Goal: Navigation & Orientation: Find specific page/section

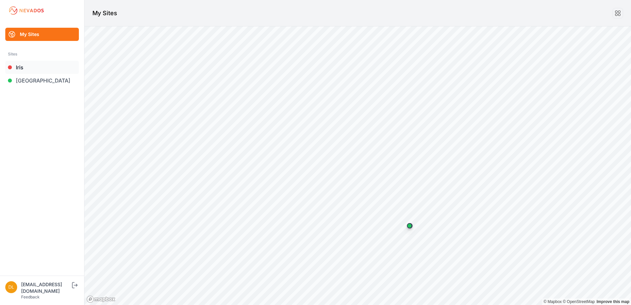
click at [34, 68] on link "Iris" at bounding box center [42, 67] width 74 height 13
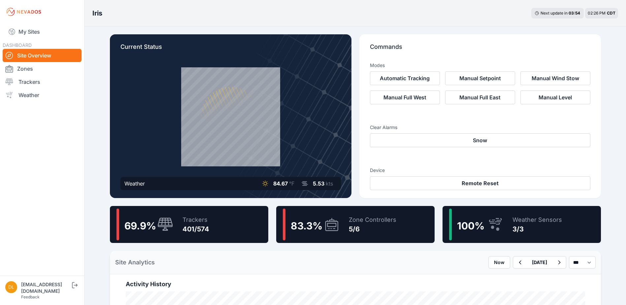
click at [370, 220] on div "Zone Controllers" at bounding box center [372, 219] width 47 height 9
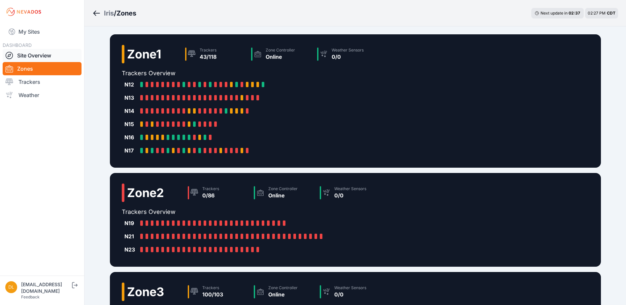
click at [43, 54] on link "Site Overview" at bounding box center [42, 55] width 79 height 13
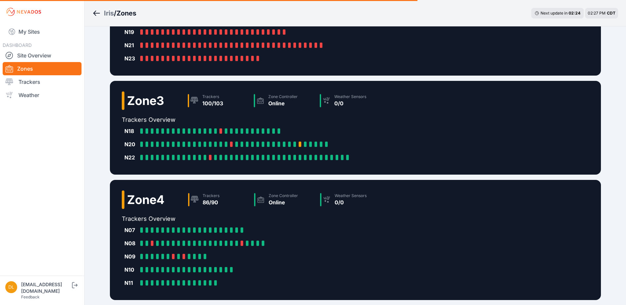
scroll to position [198, 0]
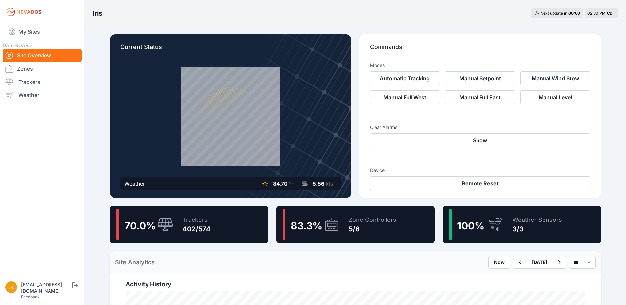
click at [362, 223] on div "Zone Controllers" at bounding box center [372, 219] width 47 height 9
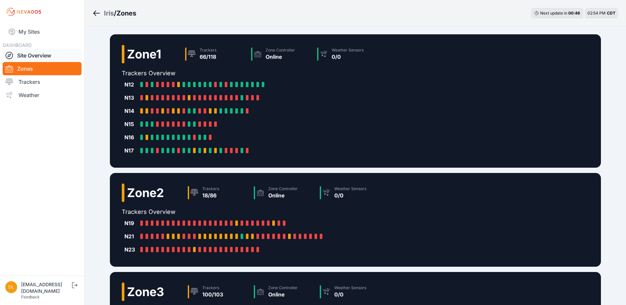
click at [51, 55] on link "Site Overview" at bounding box center [42, 55] width 79 height 13
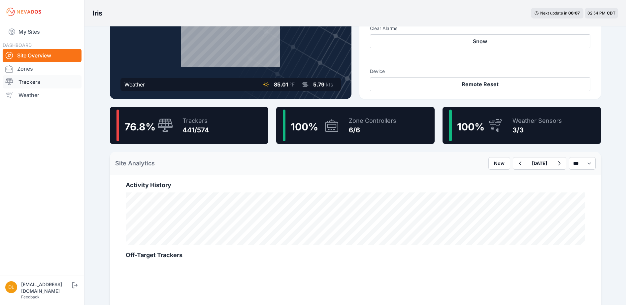
scroll to position [132, 0]
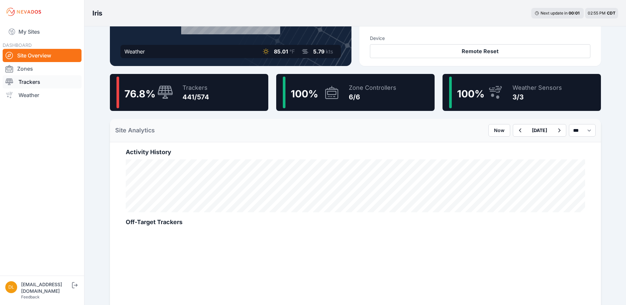
click at [31, 83] on link "Trackers" at bounding box center [42, 81] width 79 height 13
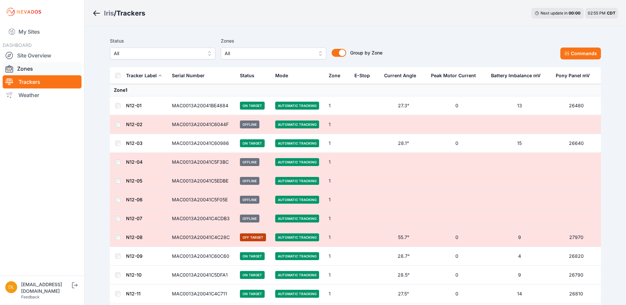
click at [40, 69] on link "Zones" at bounding box center [42, 68] width 79 height 13
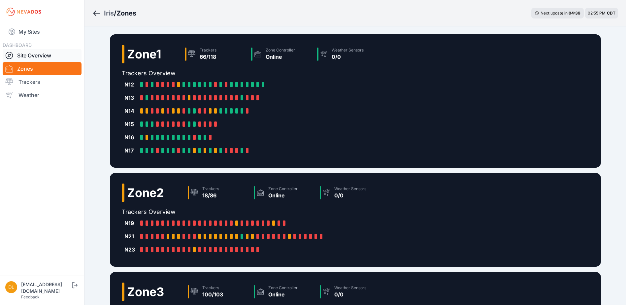
click at [47, 57] on link "Site Overview" at bounding box center [42, 55] width 79 height 13
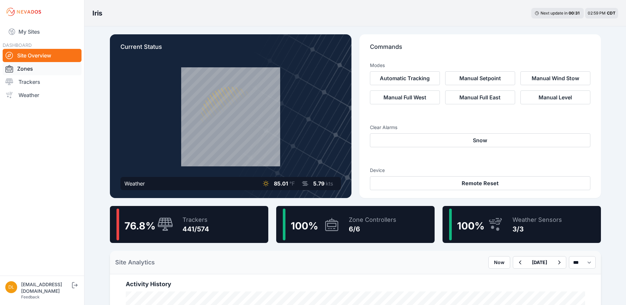
click at [29, 71] on link "Zones" at bounding box center [42, 68] width 79 height 13
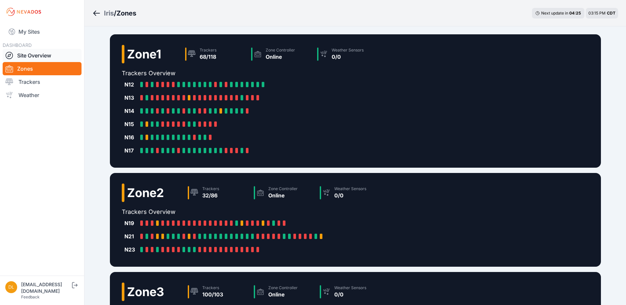
click at [53, 56] on link "Site Overview" at bounding box center [42, 55] width 79 height 13
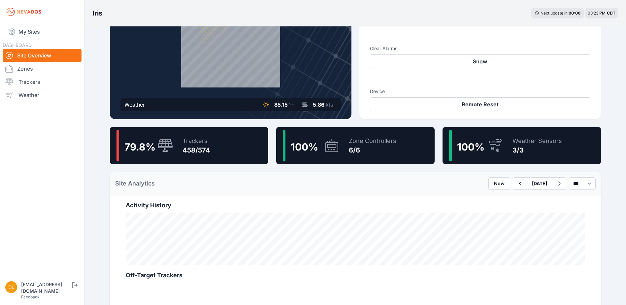
scroll to position [99, 0]
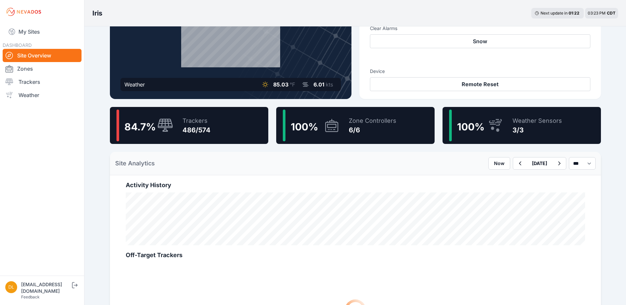
scroll to position [99, 0]
